Goal: Information Seeking & Learning: Learn about a topic

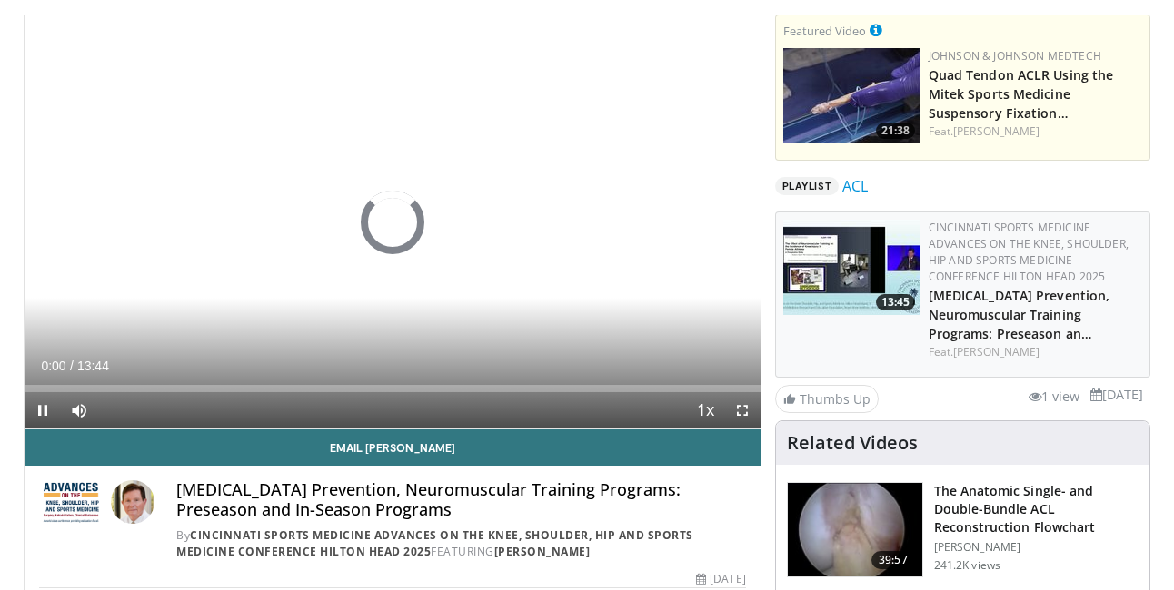
scroll to position [127, 0]
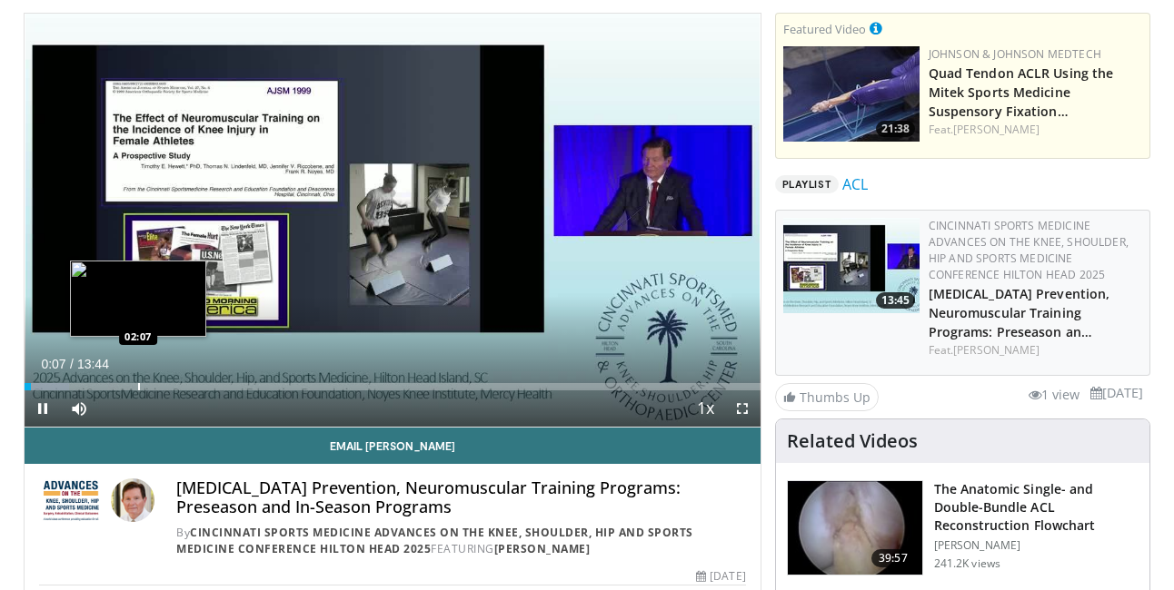
click at [138, 387] on div "Progress Bar" at bounding box center [139, 386] width 2 height 7
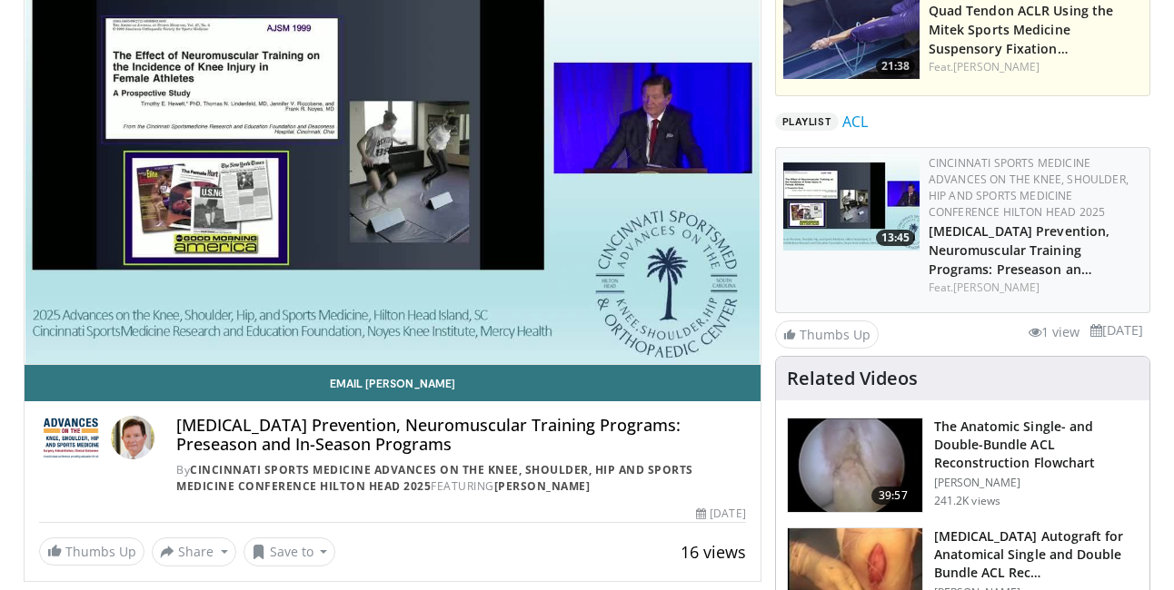
scroll to position [0, 0]
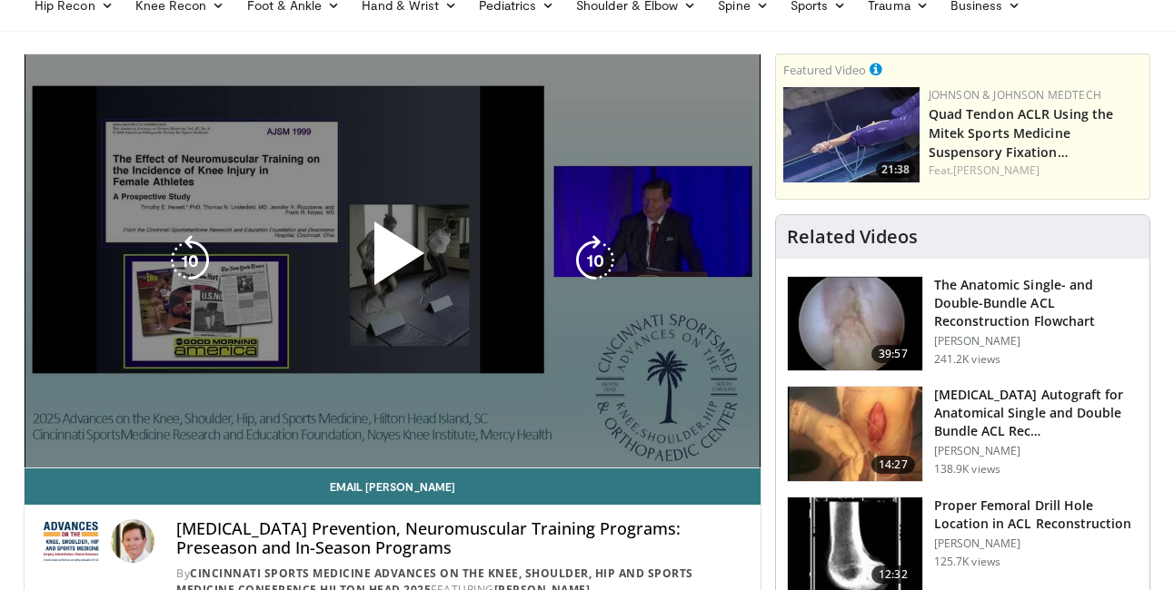
scroll to position [84, 0]
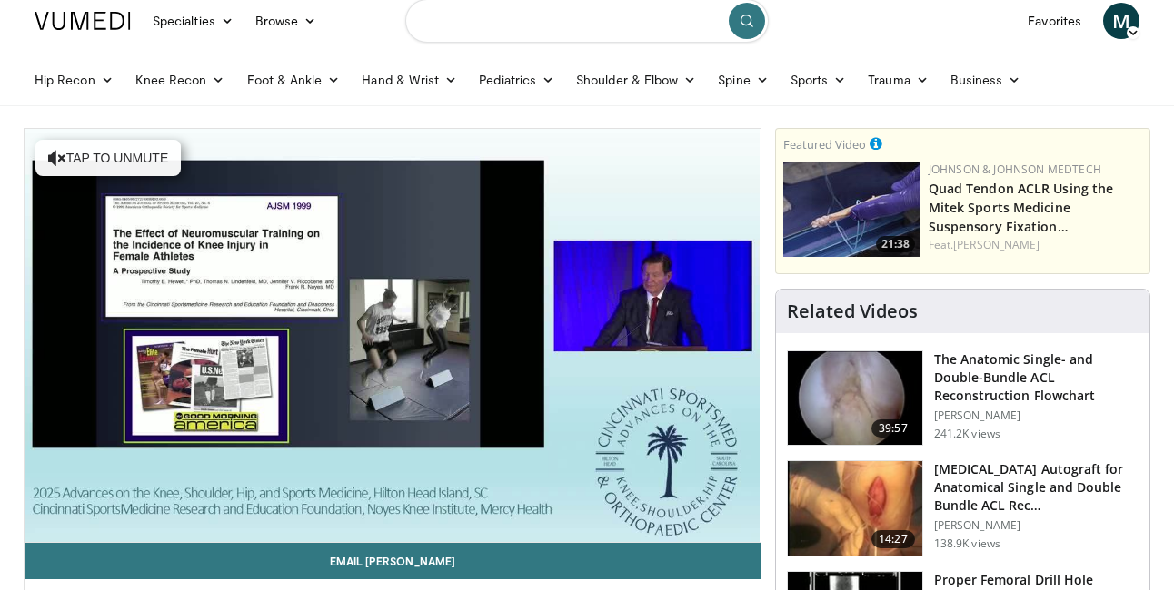
click at [469, 30] on input "Search topics, interventions" at bounding box center [586, 21] width 363 height 44
type input "**********"
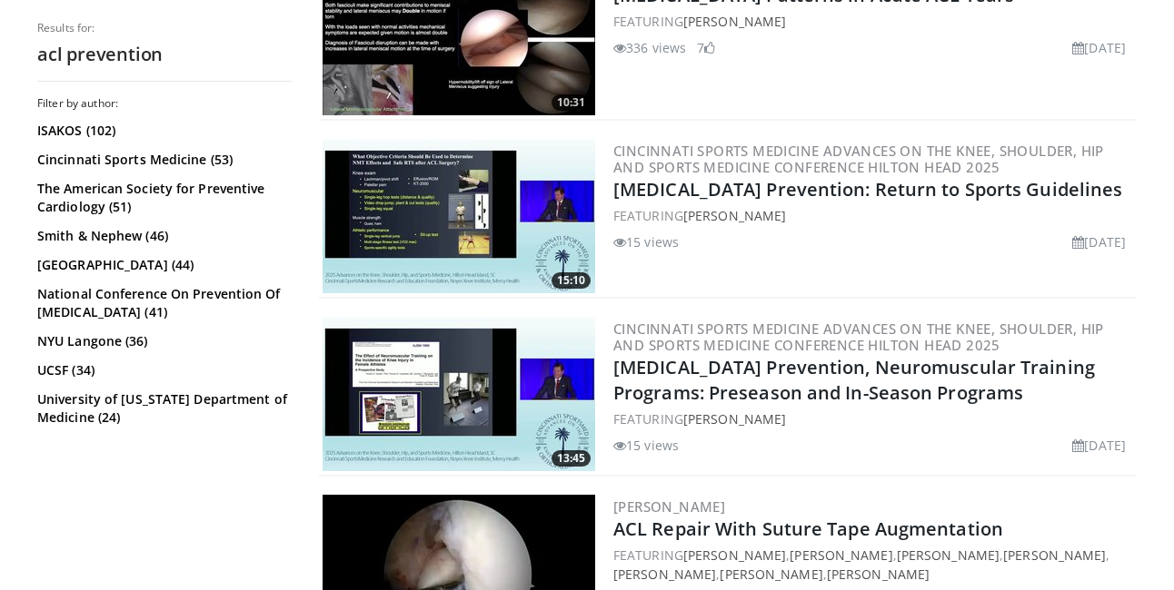
scroll to position [663, 0]
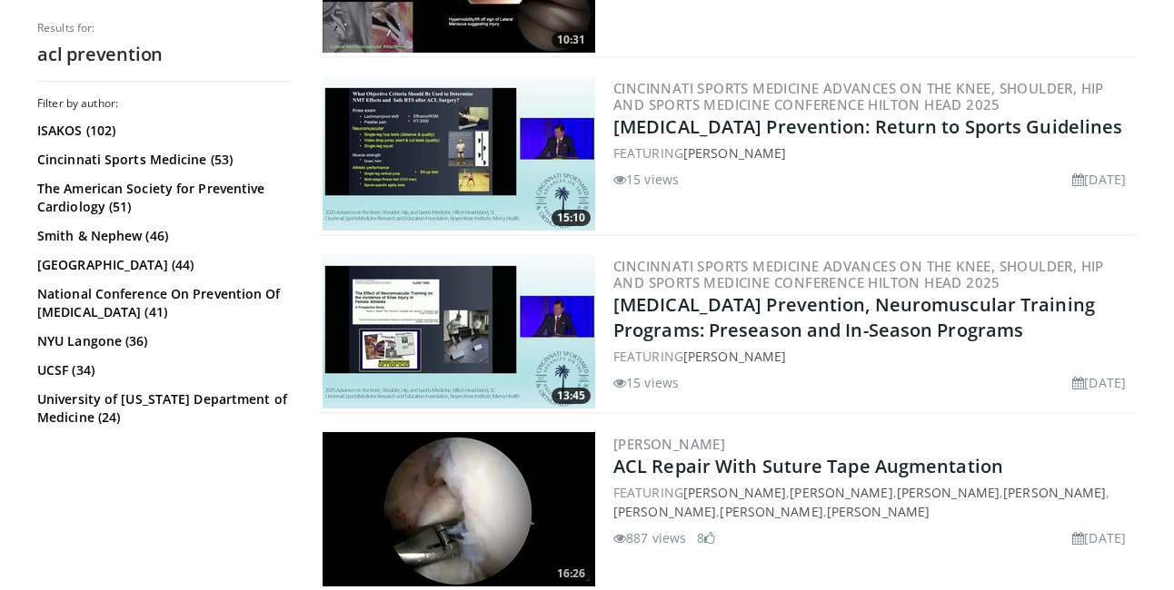
click at [496, 176] on img at bounding box center [458, 153] width 273 height 154
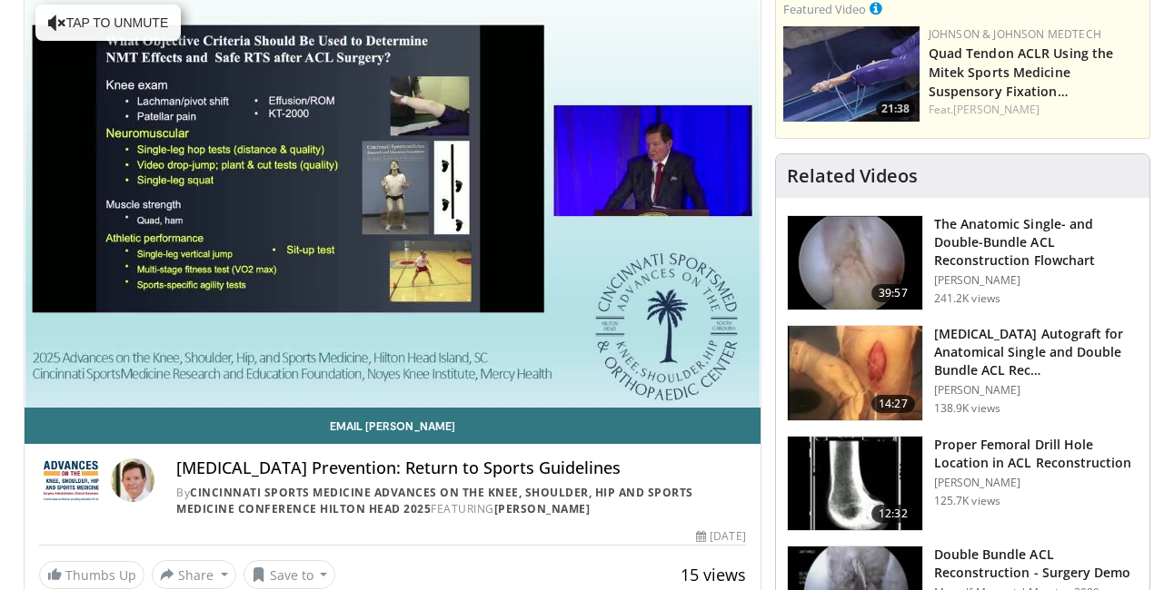
scroll to position [163, 0]
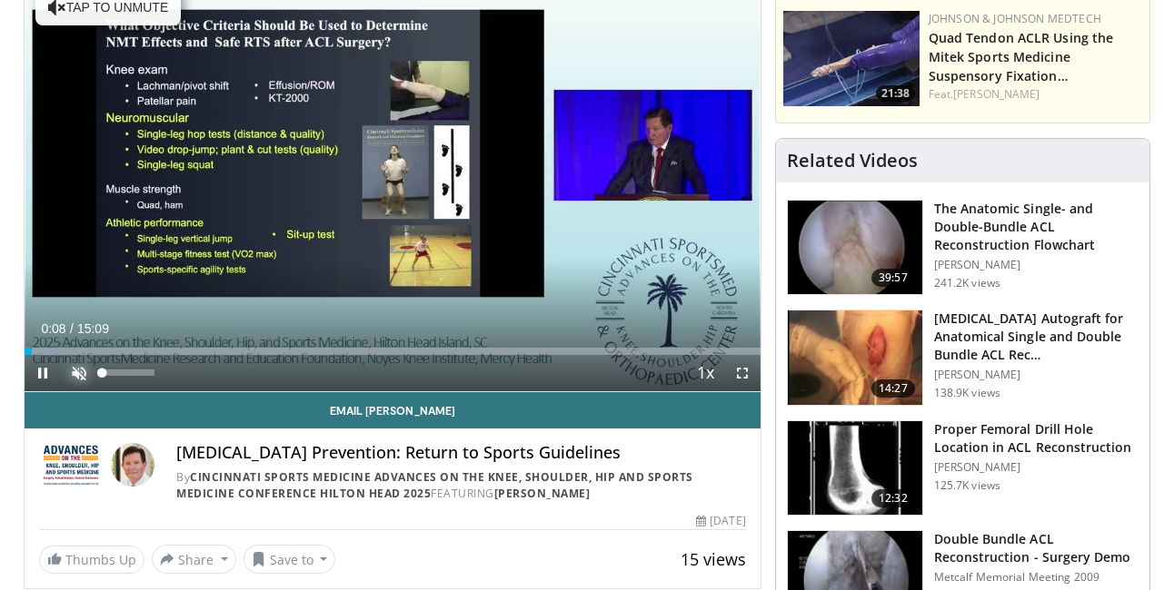
click at [70, 366] on span "Video Player" at bounding box center [79, 373] width 36 height 36
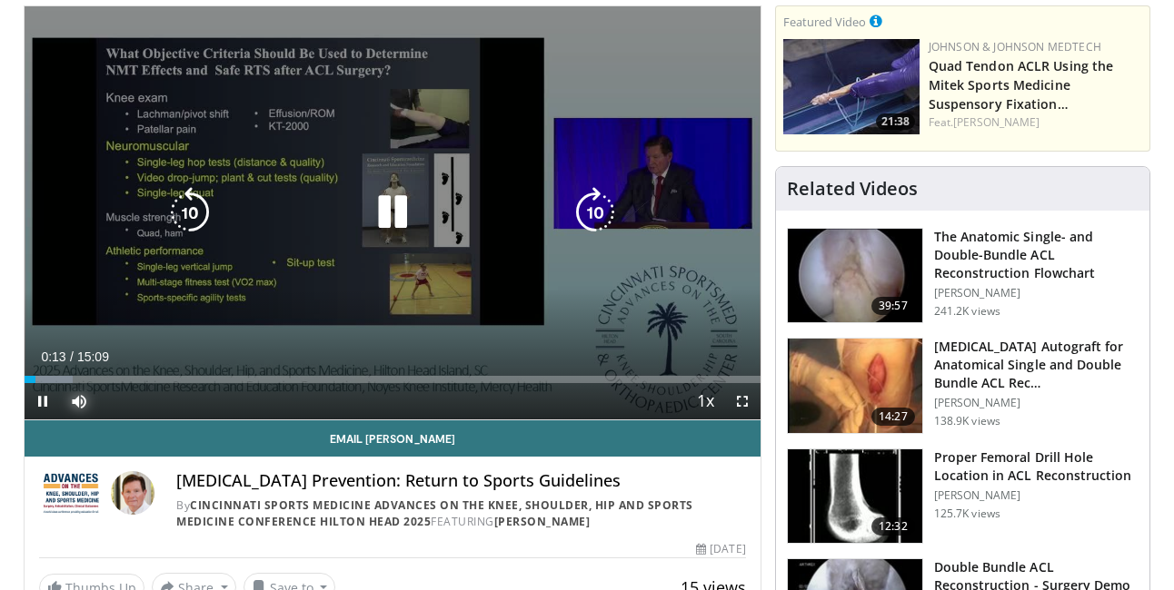
scroll to position [129, 0]
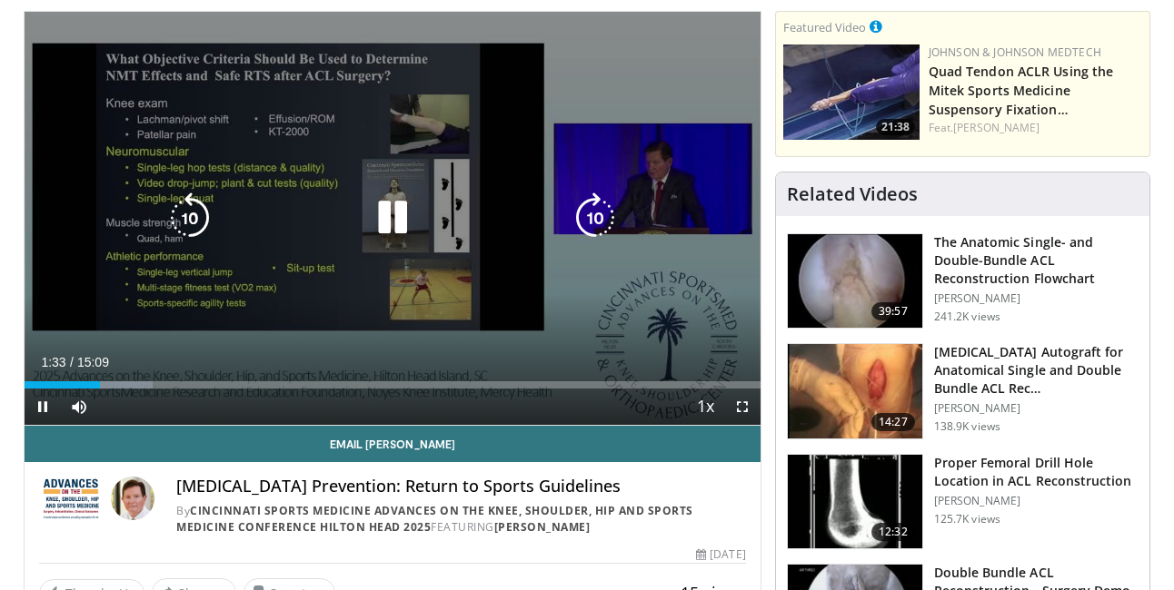
click at [393, 211] on icon "Video Player" at bounding box center [392, 218] width 51 height 51
